Goal: Information Seeking & Learning: Learn about a topic

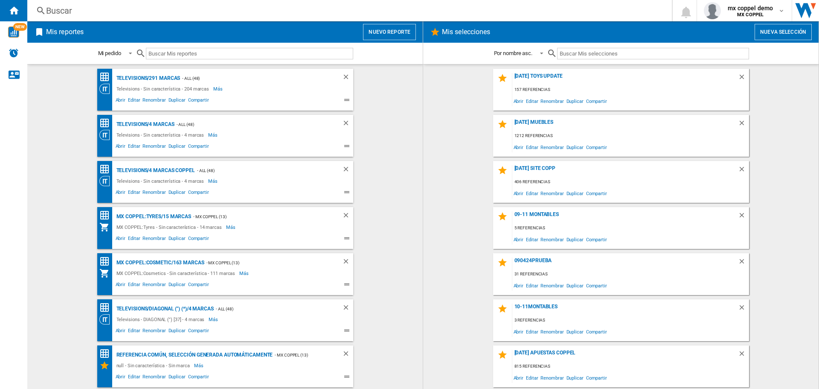
click at [397, 25] on button "Nuevo reporte" at bounding box center [389, 32] width 53 height 16
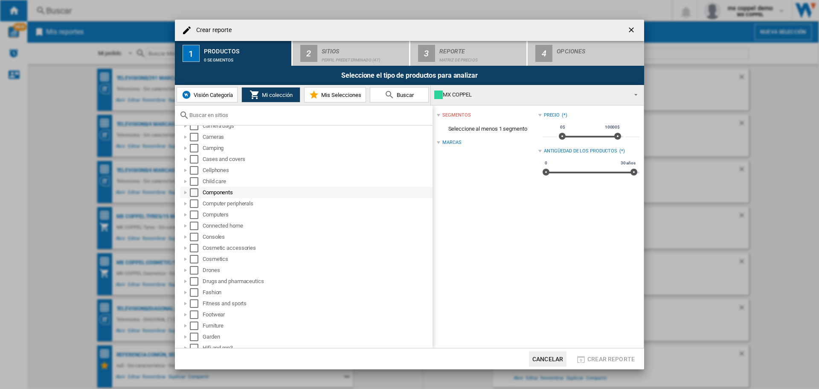
scroll to position [85, 0]
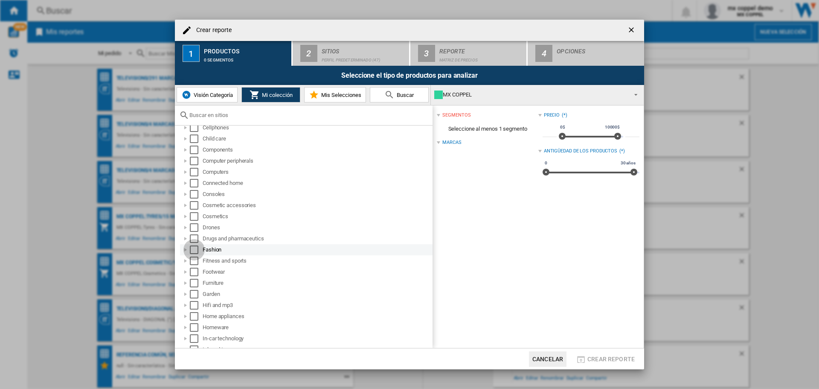
click at [191, 251] on div "Select" at bounding box center [194, 249] width 9 height 9
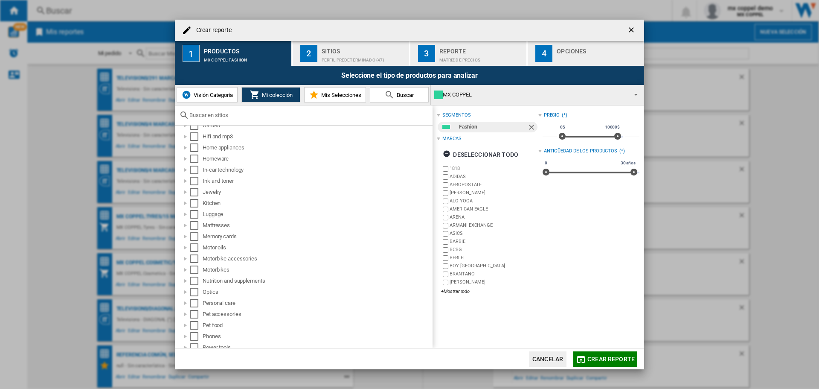
scroll to position [201, 0]
click at [192, 154] on div "Select" at bounding box center [194, 156] width 9 height 9
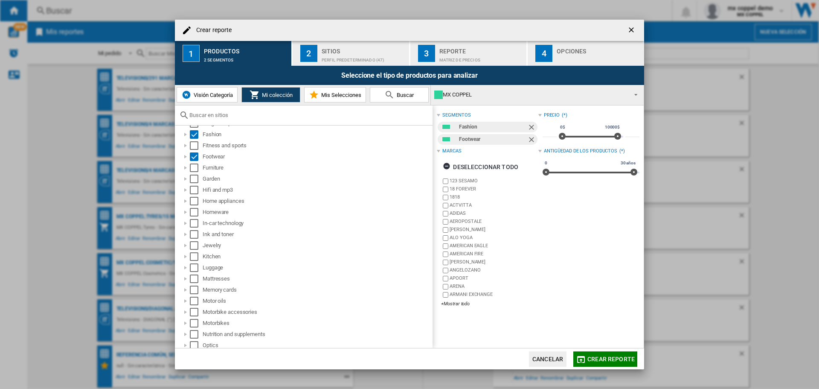
click at [344, 61] on div "Perfil predeterminado (47)" at bounding box center [364, 57] width 84 height 9
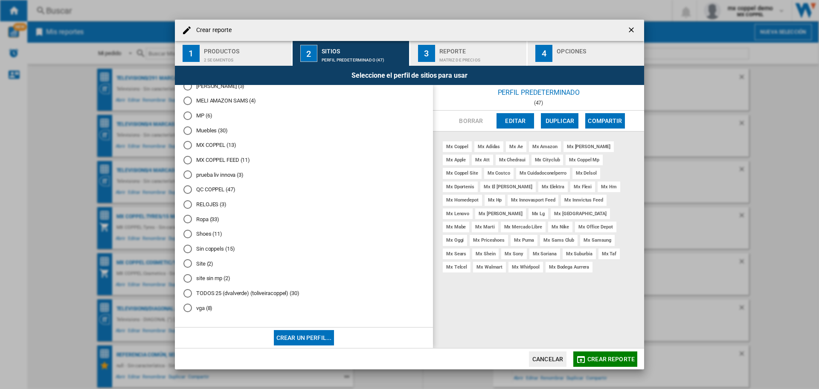
scroll to position [506, 0]
click at [502, 50] on div "Reporte" at bounding box center [482, 48] width 84 height 9
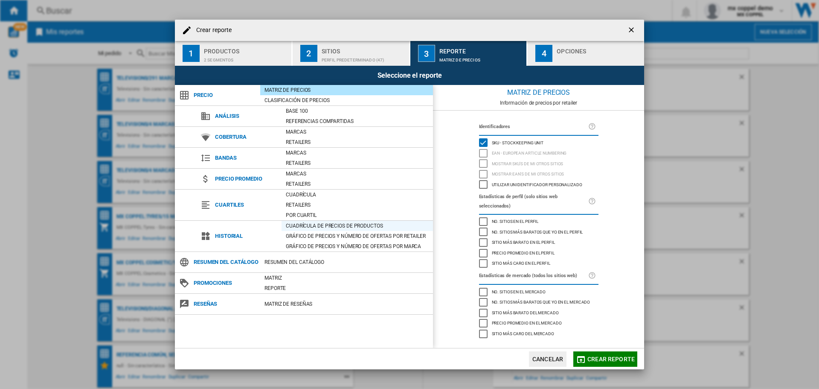
click at [325, 222] on div "Cuadrícula de precios de productos" at bounding box center [357, 225] width 151 height 9
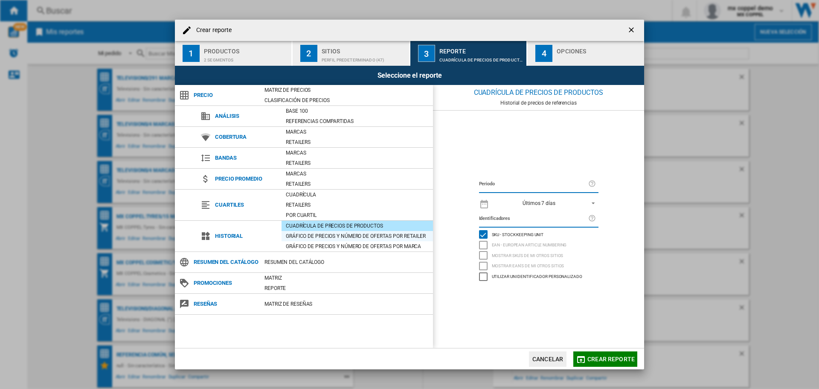
click at [331, 233] on div "Gráfico de precios y número de ofertas por retailer" at bounding box center [357, 236] width 151 height 9
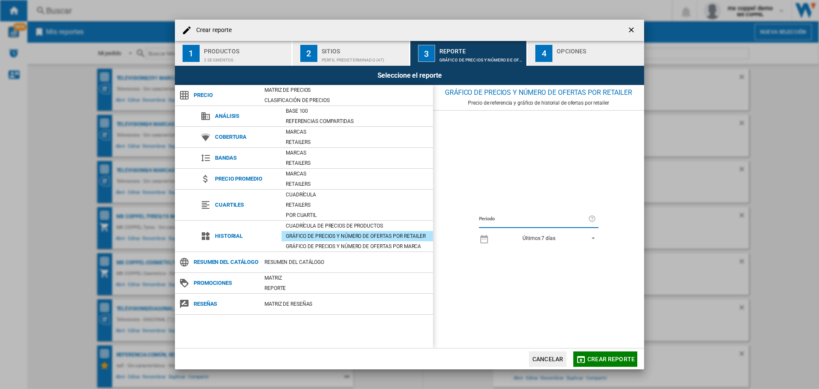
click at [584, 56] on div "button" at bounding box center [599, 57] width 84 height 9
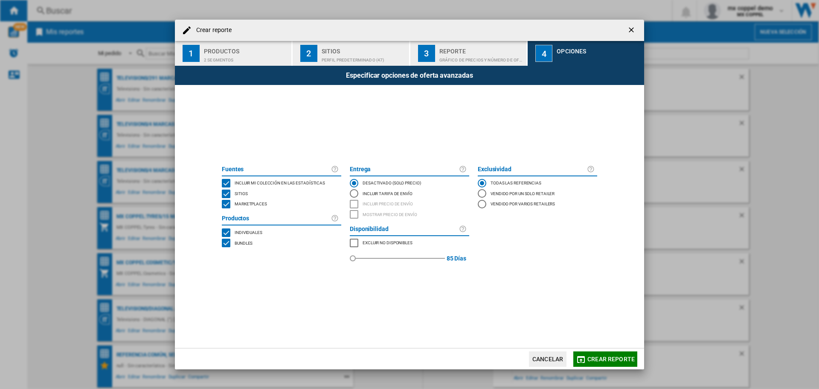
click at [611, 357] on span "Crear reporte" at bounding box center [611, 358] width 47 height 7
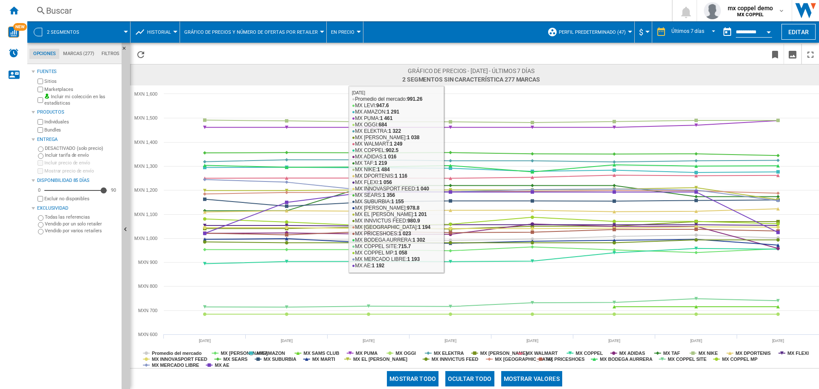
click at [336, 29] on span "En precio" at bounding box center [342, 32] width 23 height 6
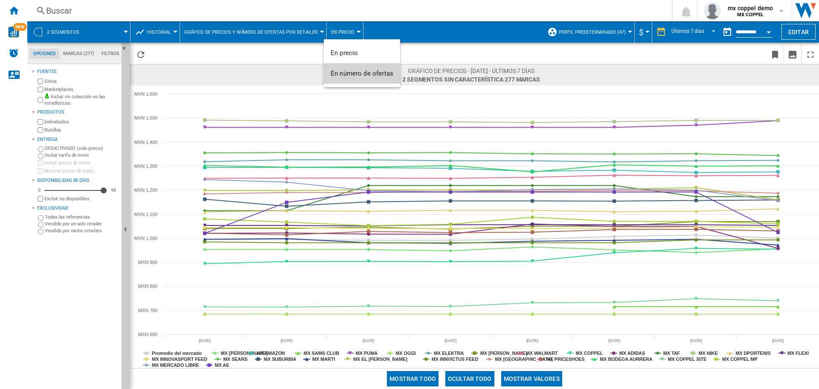
click at [353, 70] on span "En número de ofertas" at bounding box center [362, 74] width 63 height 8
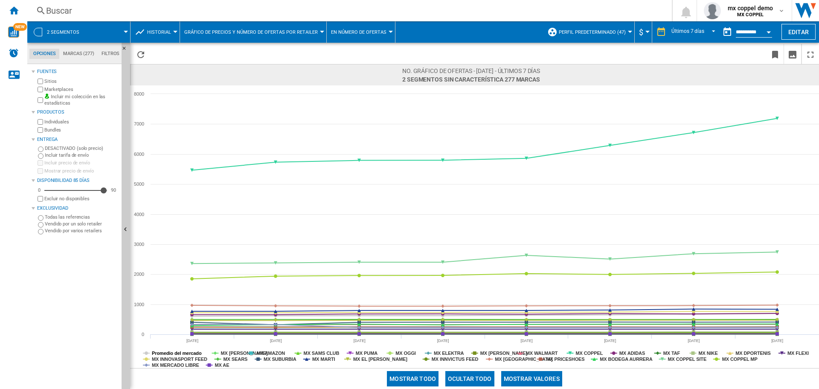
click at [195, 352] on tspan "Promedio del mercado" at bounding box center [177, 352] width 50 height 5
click at [195, 366] on tspan "MX MERCADO LIBRE" at bounding box center [175, 364] width 47 height 5
click at [222, 366] on tspan "MX AE" at bounding box center [222, 364] width 15 height 5
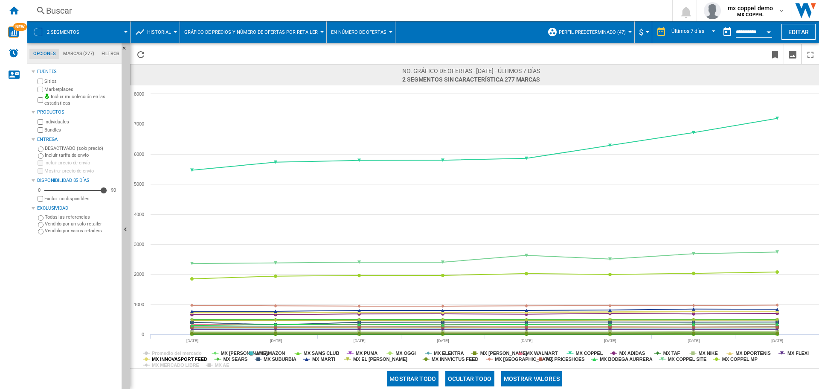
click at [192, 359] on tspan "MX INNOVASPORT FEED" at bounding box center [179, 358] width 55 height 5
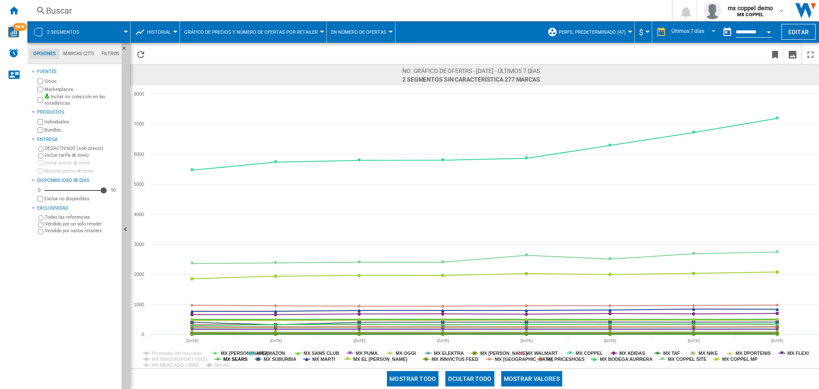
click at [232, 359] on tspan "MX SEARS" at bounding box center [236, 358] width 24 height 5
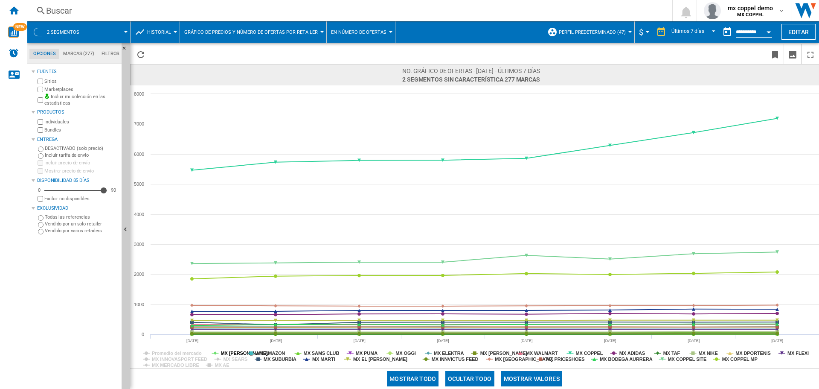
click at [233, 351] on tspan "MX [PERSON_NAME]" at bounding box center [244, 352] width 47 height 5
click at [270, 352] on tspan "MX AMAZON" at bounding box center [271, 352] width 29 height 5
click at [273, 358] on tspan "MX SUBURBIA" at bounding box center [280, 358] width 33 height 5
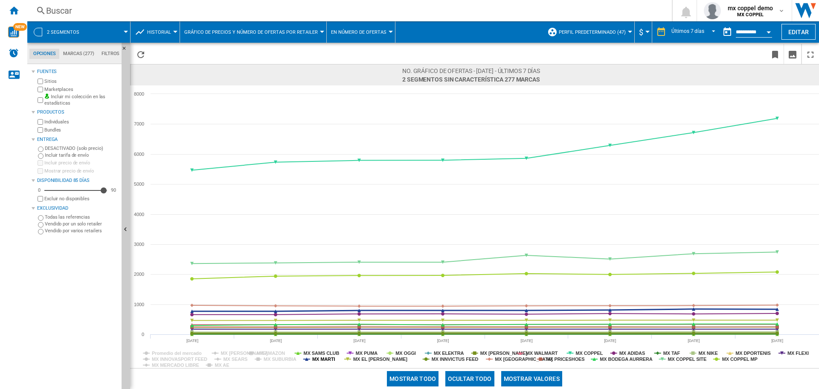
click at [314, 358] on tspan "MX MARTI" at bounding box center [323, 358] width 23 height 5
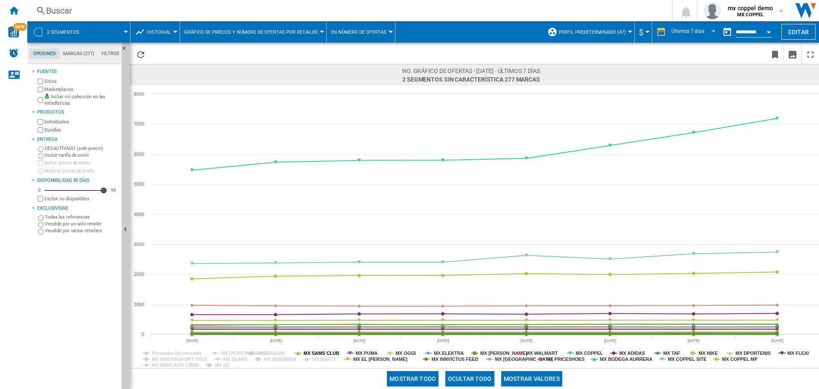
click at [320, 352] on tspan "MX SAMS CLUB" at bounding box center [322, 352] width 36 height 5
click at [367, 353] on tspan "MX PUMA" at bounding box center [367, 352] width 22 height 5
click at [368, 359] on tspan "MX EL [PERSON_NAME]" at bounding box center [380, 358] width 54 height 5
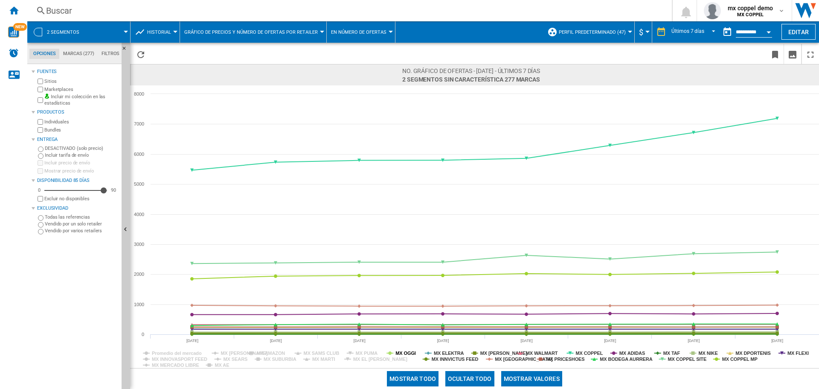
click at [408, 352] on tspan "MX OGGI" at bounding box center [406, 352] width 20 height 5
click at [448, 351] on tspan "MX ELEKTRA" at bounding box center [449, 352] width 30 height 5
click at [448, 361] on tspan "MX INNVICTUS FEED" at bounding box center [455, 358] width 47 height 5
click at [492, 354] on tspan "MX [PERSON_NAME]" at bounding box center [503, 352] width 47 height 5
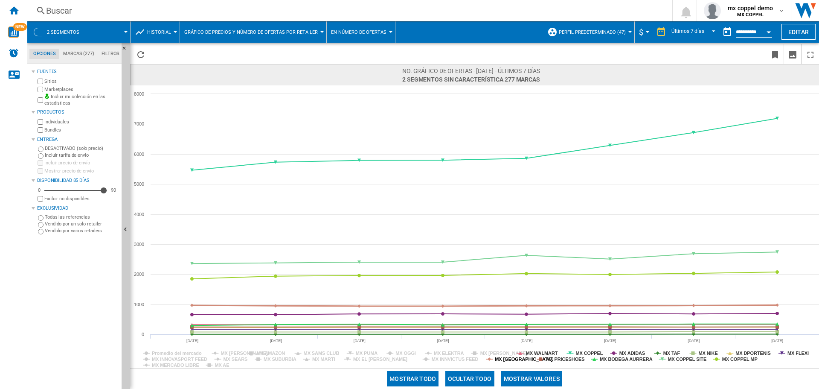
click at [515, 358] on tspan "MX [GEOGRAPHIC_DATA]" at bounding box center [524, 358] width 58 height 5
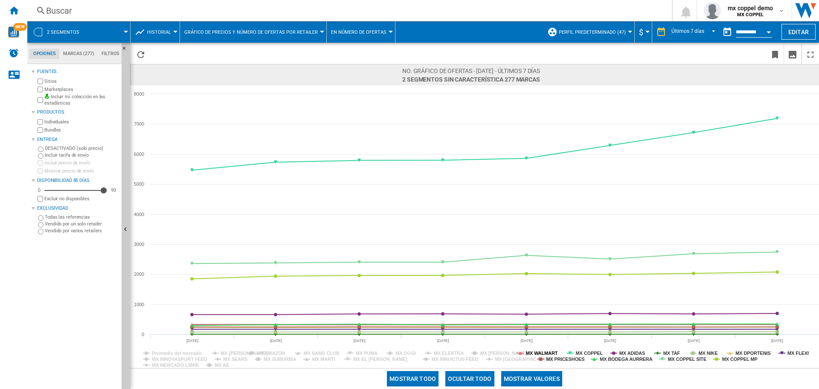
click at [541, 352] on tspan "MX WALMART" at bounding box center [542, 352] width 32 height 5
click at [568, 357] on tspan "MX PRICESHOES" at bounding box center [565, 358] width 38 height 5
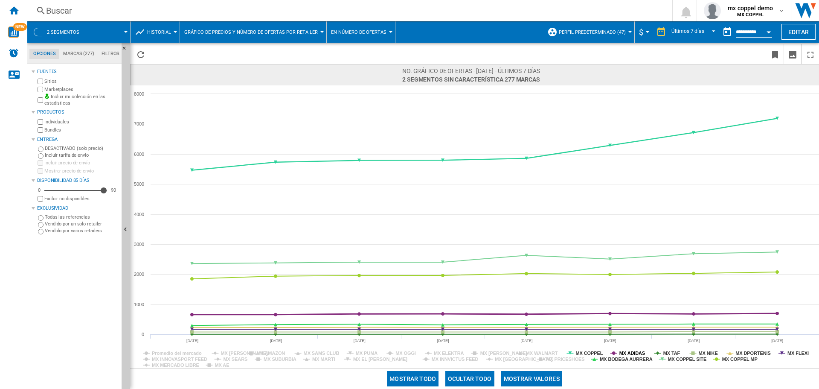
click at [625, 351] on tspan "MX ADIDAS" at bounding box center [633, 352] width 26 height 5
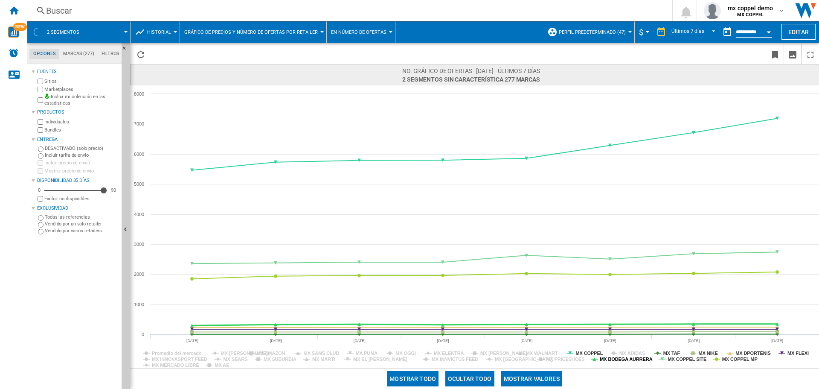
click at [624, 357] on tspan "MX BODEGA AURRERA" at bounding box center [626, 358] width 53 height 5
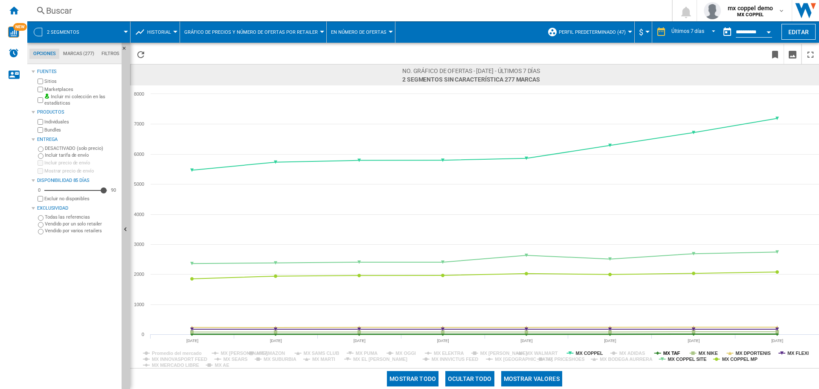
drag, startPoint x: 659, startPoint y: 353, endPoint x: 696, endPoint y: 355, distance: 37.2
click at [659, 353] on g "MX TAF" at bounding box center [668, 352] width 26 height 5
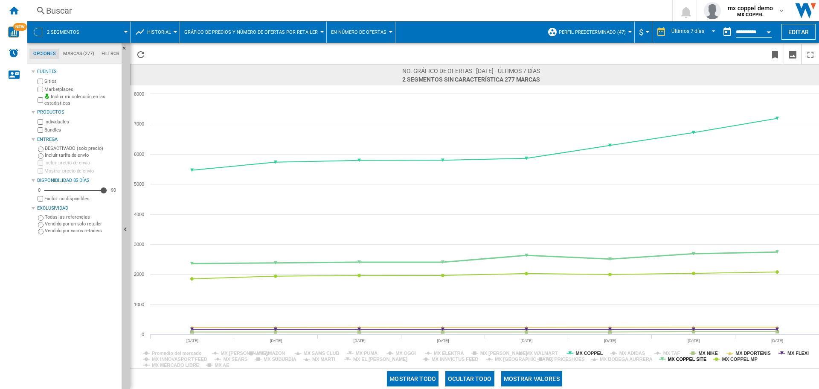
click at [696, 356] on tspan "MX COPPEL SITE" at bounding box center [687, 358] width 39 height 5
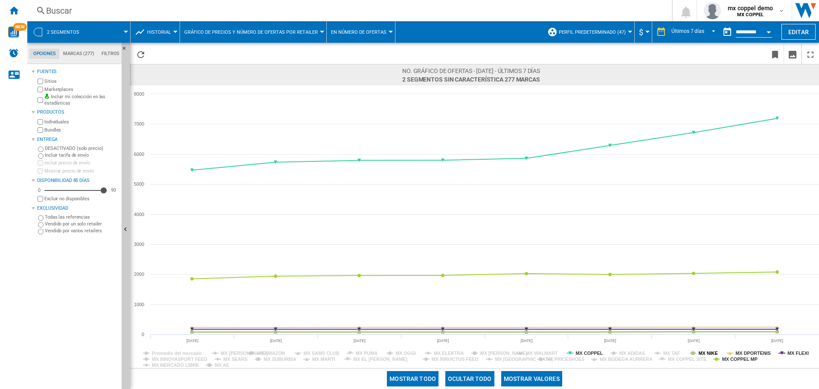
click at [702, 353] on tspan "MX NIKE" at bounding box center [708, 352] width 19 height 5
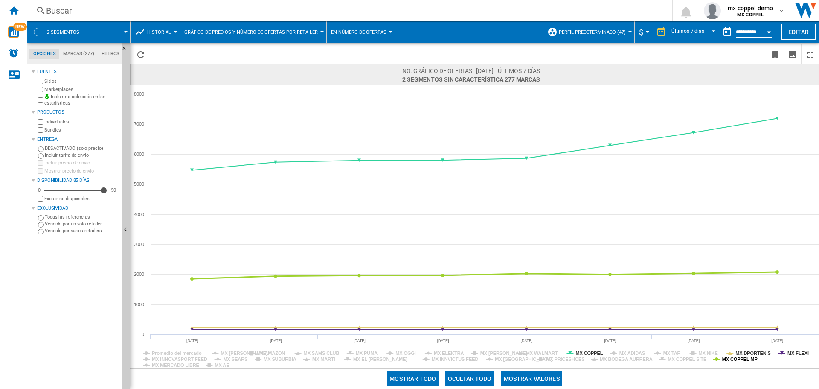
click at [738, 360] on tspan "MX COPPEL MP" at bounding box center [739, 358] width 35 height 5
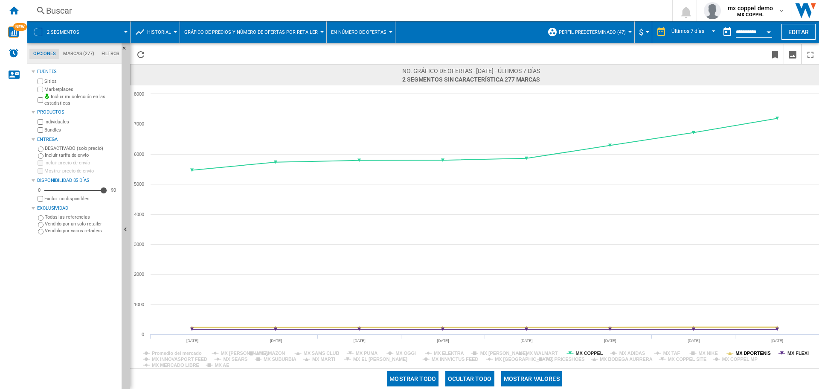
click at [751, 351] on tspan "MX DPORTENIS" at bounding box center [753, 352] width 35 height 5
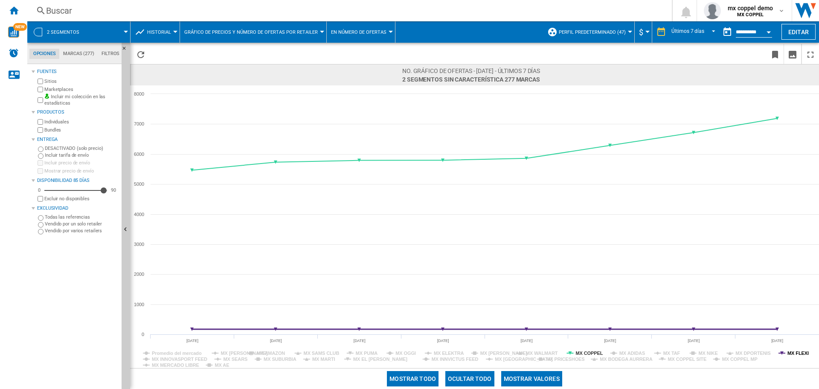
click at [803, 353] on tspan "MX FLEXI" at bounding box center [798, 352] width 21 height 5
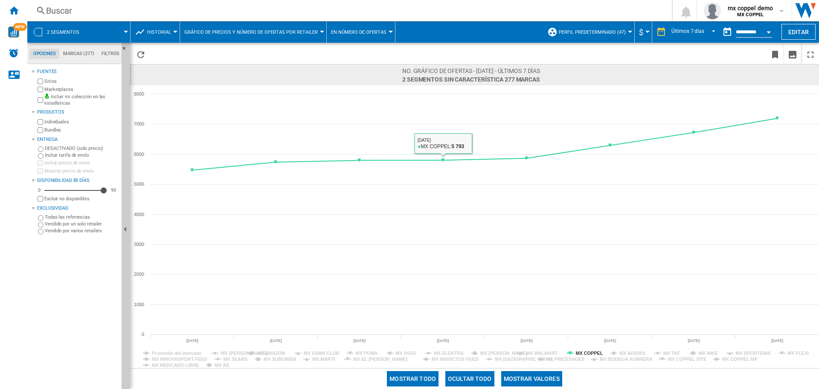
click at [339, 14] on div "Buscar" at bounding box center [348, 11] width 604 height 12
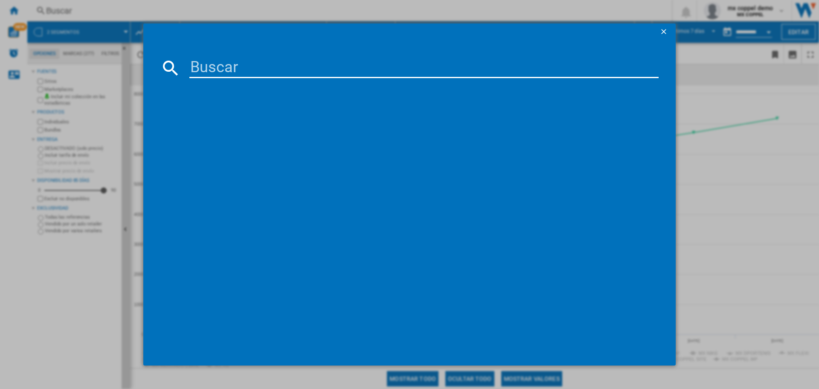
click at [295, 69] on input at bounding box center [423, 68] width 469 height 20
paste input "ADIDAS IB3236 BEANIE BLACK"
type input "ADIDAS IB3236 BEANIE BLACK"
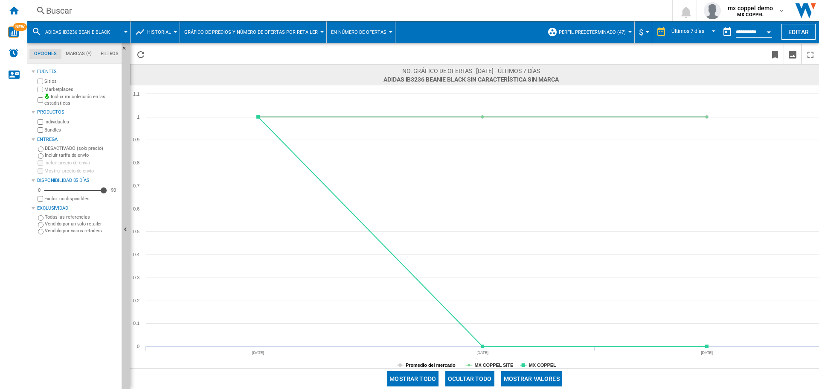
click at [434, 362] on tspan "Promedio del mercado" at bounding box center [431, 364] width 50 height 5
click at [493, 362] on tspan "MX COPPEL SITE" at bounding box center [493, 364] width 39 height 5
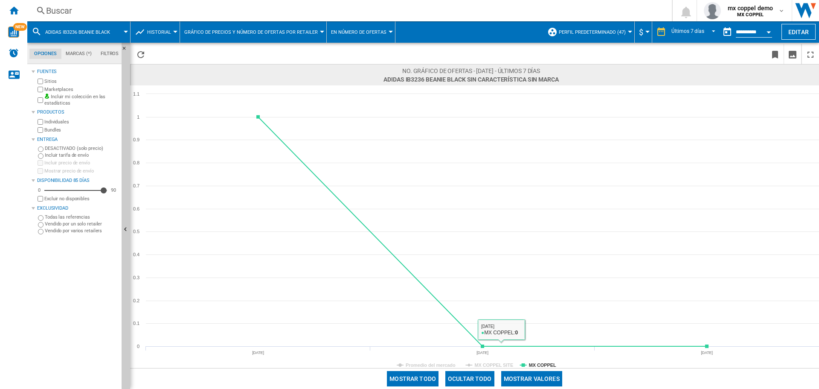
click at [149, 32] on span "Historial" at bounding box center [159, 32] width 24 height 6
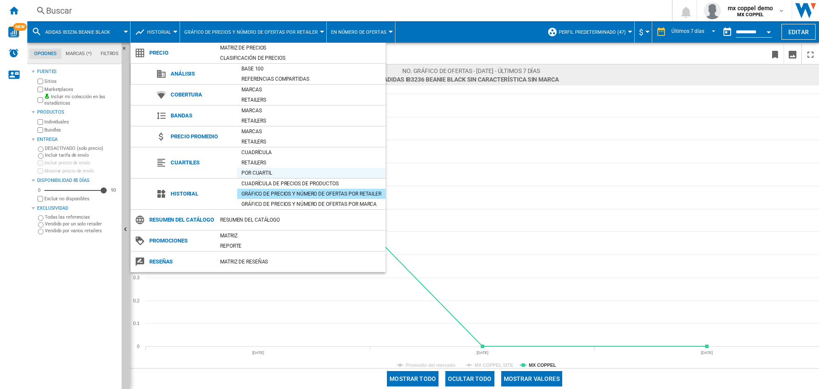
click at [257, 176] on div "Por cuartil" at bounding box center [311, 173] width 148 height 9
click at [260, 183] on highchart "Created with Highcharts 5.0.14 Promedio [PERSON_NAME] MX COPPEL SITE MX COPPEL …" at bounding box center [474, 226] width 689 height 282
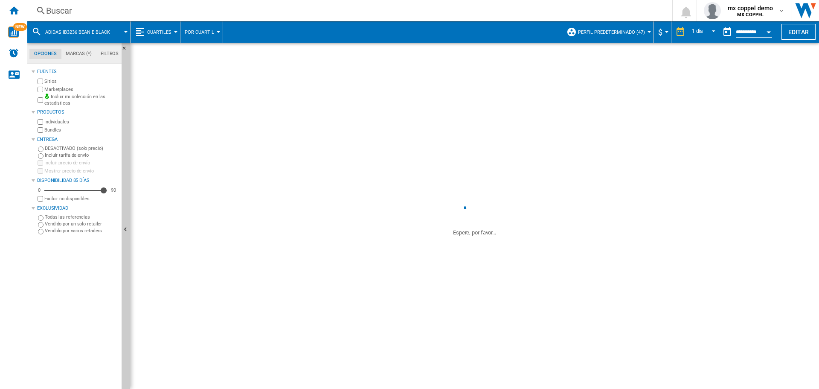
click at [162, 32] on span "Cuartiles" at bounding box center [159, 32] width 24 height 6
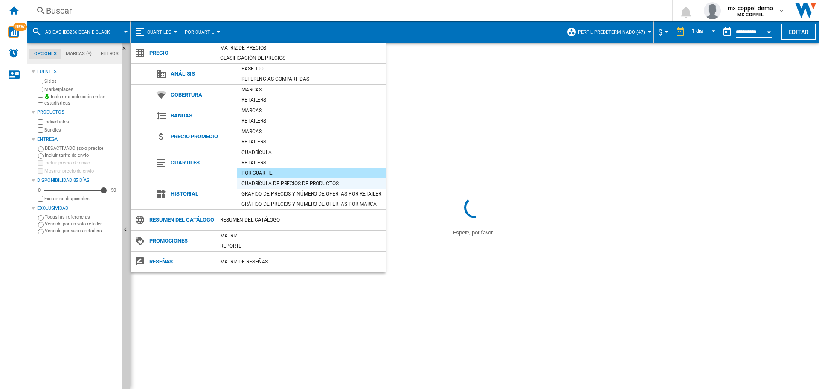
click at [260, 181] on div "Cuadrícula de precios de productos" at bounding box center [311, 183] width 148 height 9
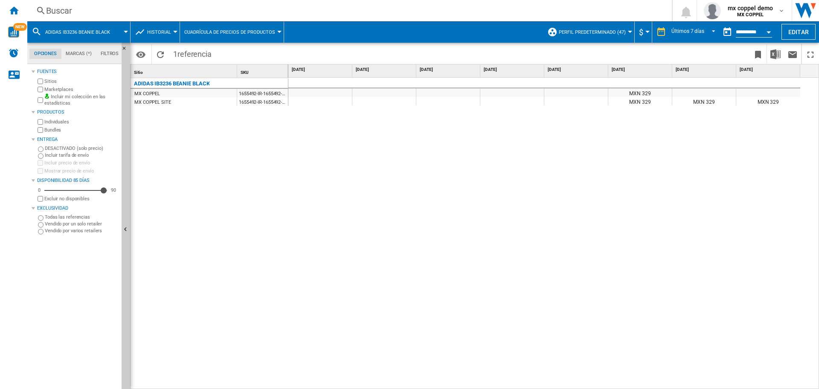
drag, startPoint x: 136, startPoint y: 83, endPoint x: 195, endPoint y: 83, distance: 59.3
click at [195, 83] on div "ADIDAS IB3236 BEANIE BLACK" at bounding box center [172, 84] width 76 height 10
click at [148, 6] on div at bounding box center [409, 194] width 819 height 389
click at [170, 34] on span "Historial" at bounding box center [159, 32] width 24 height 6
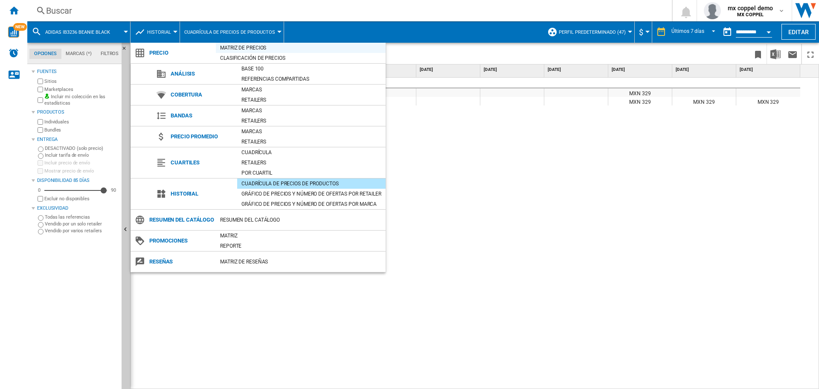
click at [223, 47] on div "Matriz de precios" at bounding box center [301, 48] width 170 height 9
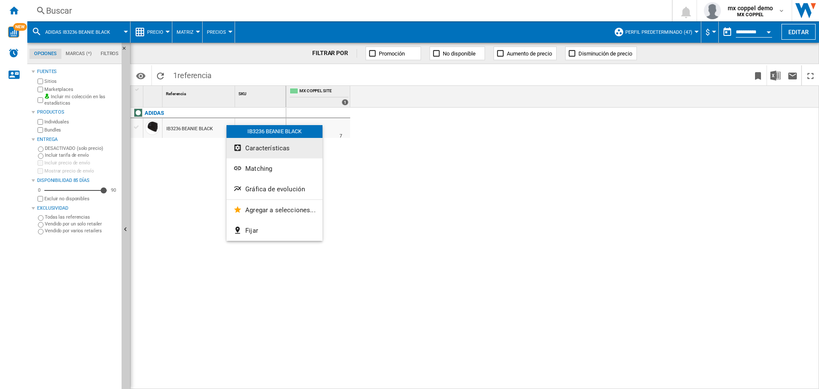
click at [285, 146] on span "Características" at bounding box center [267, 148] width 44 height 8
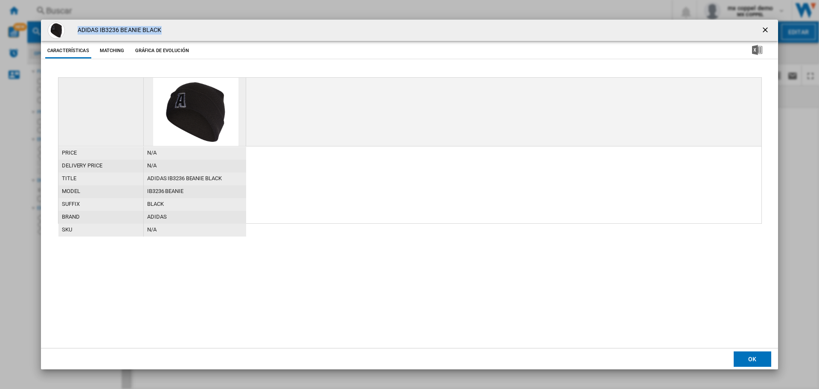
drag, startPoint x: 79, startPoint y: 28, endPoint x: 185, endPoint y: 29, distance: 105.8
click at [185, 29] on div "ADIDAS IB3236 BEANIE BLACK" at bounding box center [409, 30] width 737 height 21
copy h4 "ADIDAS IB3236 BEANIE BLACK"
click at [771, 28] on ng-md-icon "getI18NText('BUTTONS.CLOSE_DIALOG')" at bounding box center [766, 31] width 10 height 10
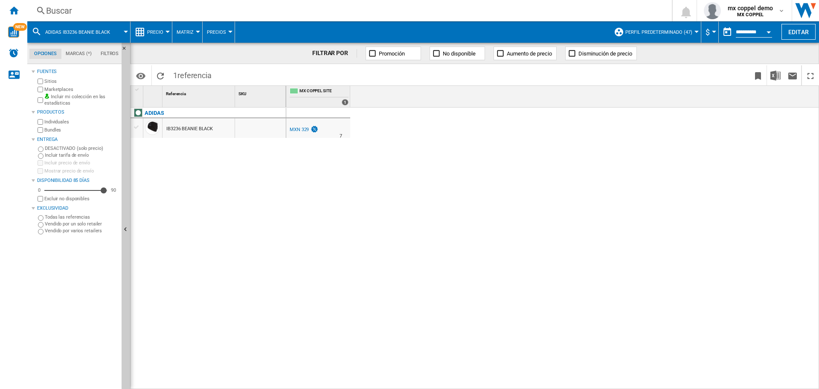
click at [234, 12] on div "Buscar" at bounding box center [348, 11] width 604 height 12
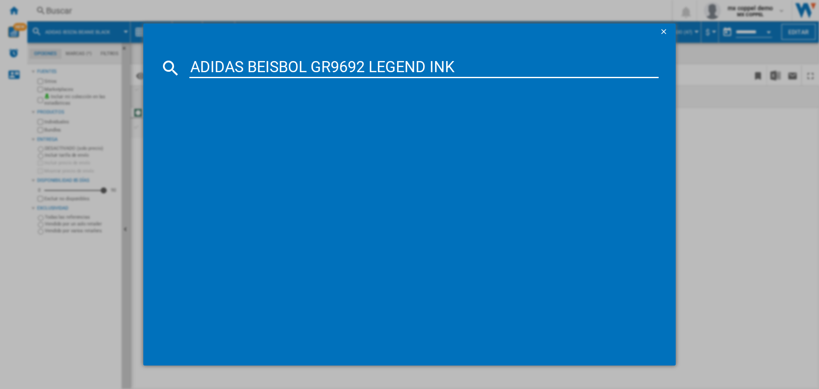
type input "ADIDAS BEISBOL GR9692 LEGEND INK"
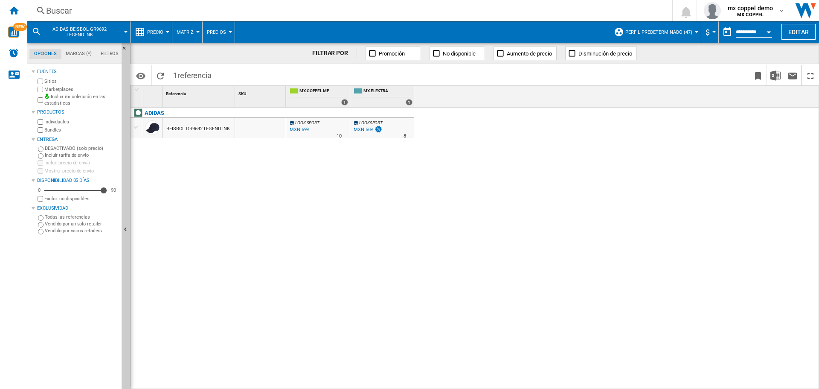
click at [333, 249] on div "LOOK SPORT -1.0 % MXN 699 % N/A 10 LOOK SPORT [GEOGRAPHIC_DATA] -1.0 % MXN 569" at bounding box center [552, 249] width 533 height 282
click at [272, 167] on div "ADIDAS BEISBOL GR9692 LEGEND INK" at bounding box center [209, 246] width 156 height 277
click at [299, 129] on div "MXN 699" at bounding box center [299, 130] width 19 height 6
